Goal: Check status: Check status

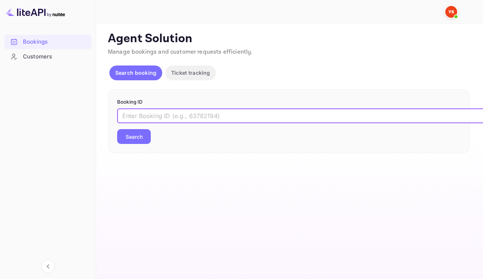
click at [192, 123] on input "text" at bounding box center [301, 115] width 369 height 15
paste input "9474115"
type input "9474115"
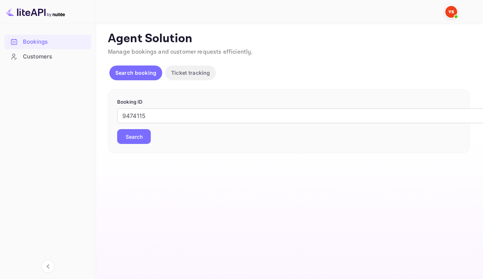
click at [145, 144] on button "Search" at bounding box center [134, 136] width 34 height 15
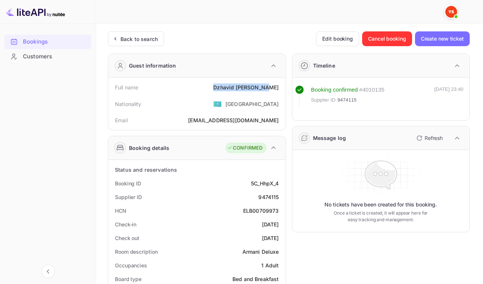
drag, startPoint x: 224, startPoint y: 89, endPoint x: 277, endPoint y: 91, distance: 52.9
click at [277, 91] on div "[PERSON_NAME]" at bounding box center [245, 87] width 65 height 8
copy div "[PERSON_NAME]"
drag, startPoint x: 248, startPoint y: 188, endPoint x: 280, endPoint y: 189, distance: 31.4
click at [280, 189] on div "Booking ID 5C_HhpX_4" at bounding box center [196, 184] width 171 height 14
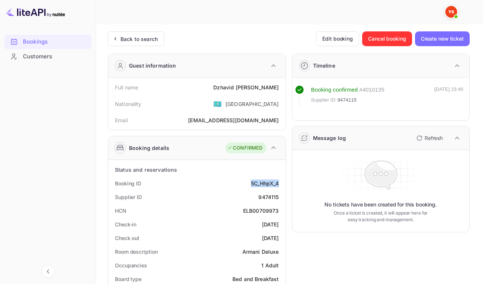
copy div "5C_HhpX_4"
click at [263, 201] on div "9474115" at bounding box center [268, 197] width 20 height 8
copy div "9474115"
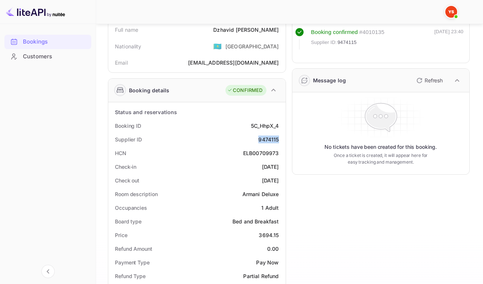
scroll to position [61, 0]
